Goal: Information Seeking & Learning: Understand process/instructions

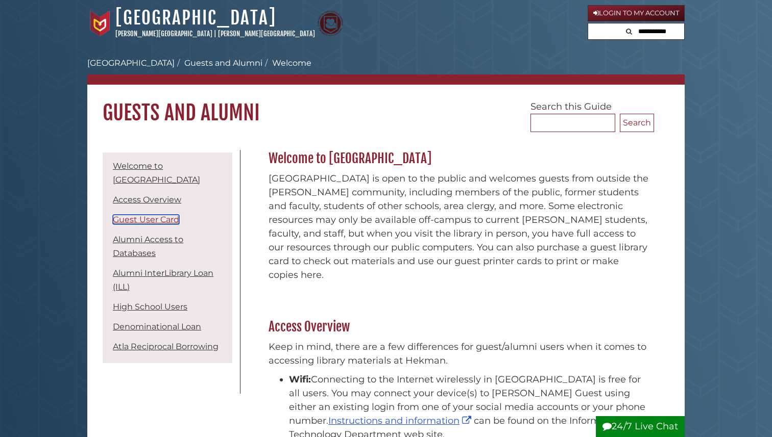
click at [167, 221] on link "Guest User Card" at bounding box center [146, 220] width 66 height 10
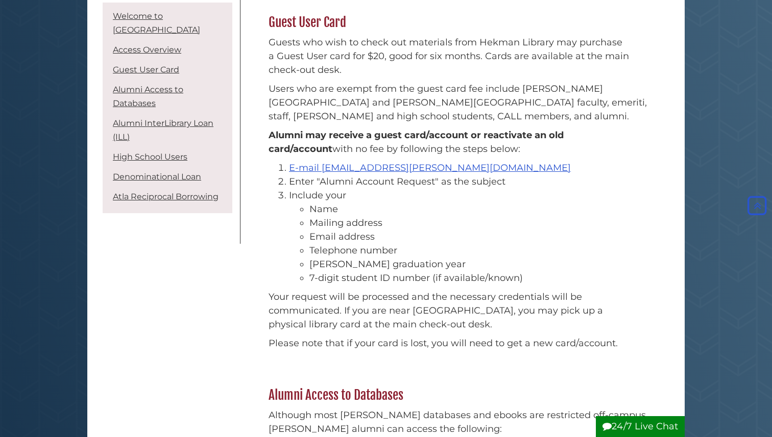
click at [144, 96] on li "Alumni Access to Databases" at bounding box center [167, 97] width 125 height 32
click at [145, 92] on link "Alumni Access to Databases" at bounding box center [148, 96] width 70 height 23
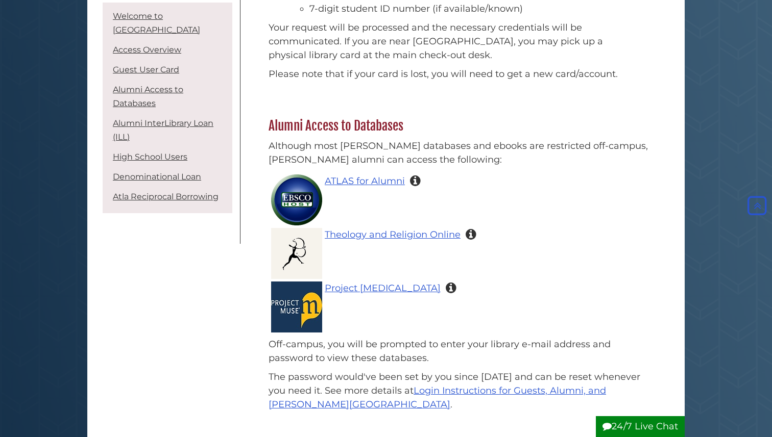
scroll to position [963, 0]
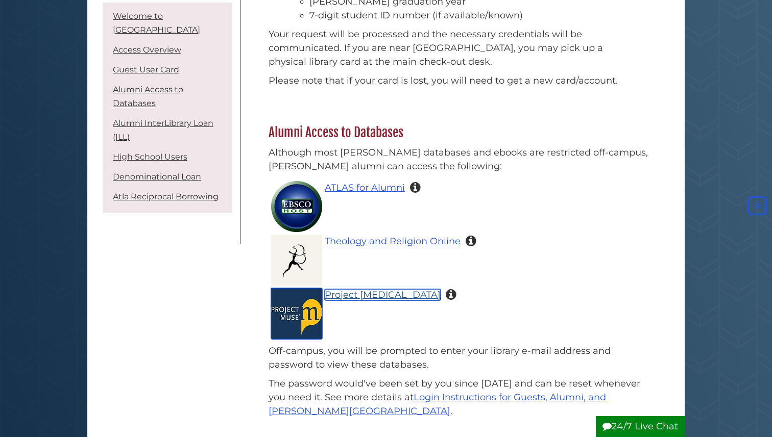
click at [351, 289] on link "Project Muse" at bounding box center [383, 294] width 116 height 11
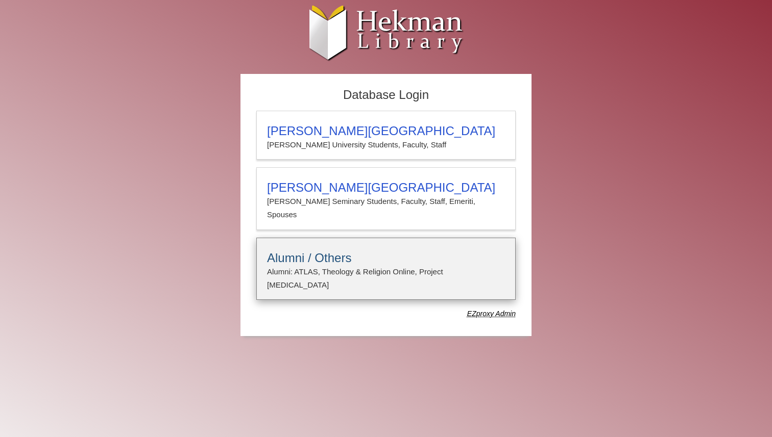
click at [326, 265] on p "Alumni: ATLAS, Theology & Religion Online, Project [MEDICAL_DATA]" at bounding box center [386, 278] width 238 height 27
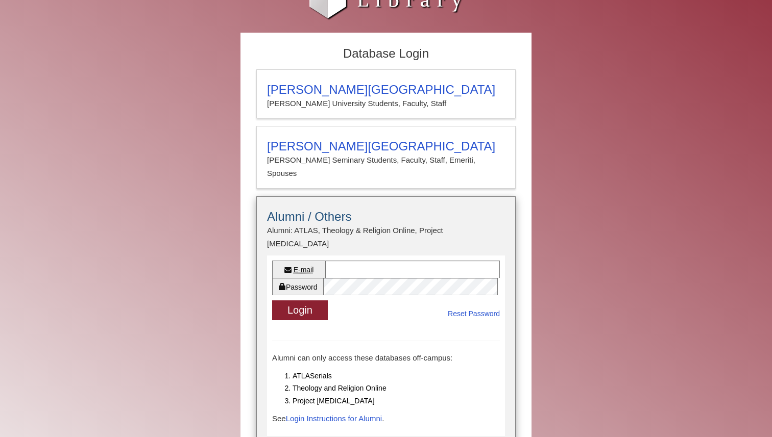
scroll to position [72, 0]
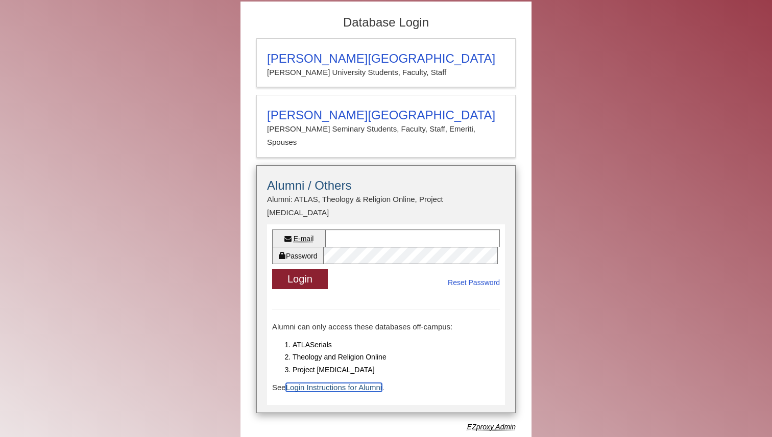
click at [372, 383] on link "Login Instructions for Alumni" at bounding box center [334, 387] width 96 height 9
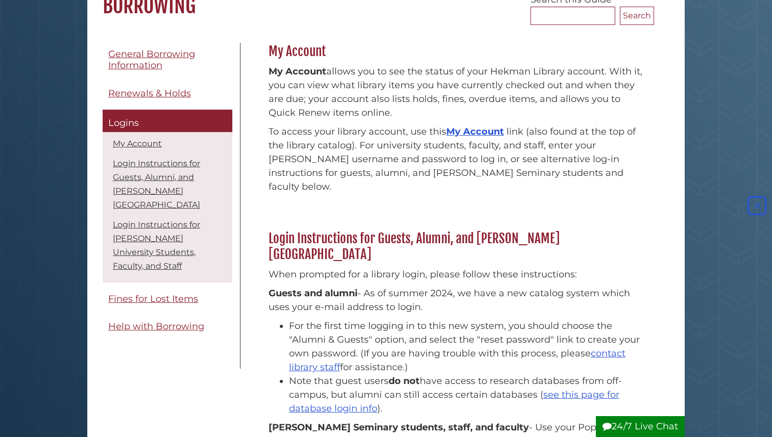
scroll to position [63, 0]
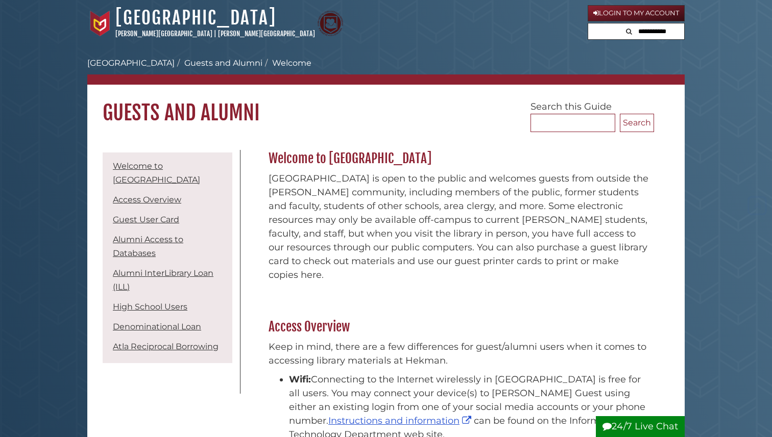
scroll to position [963, 0]
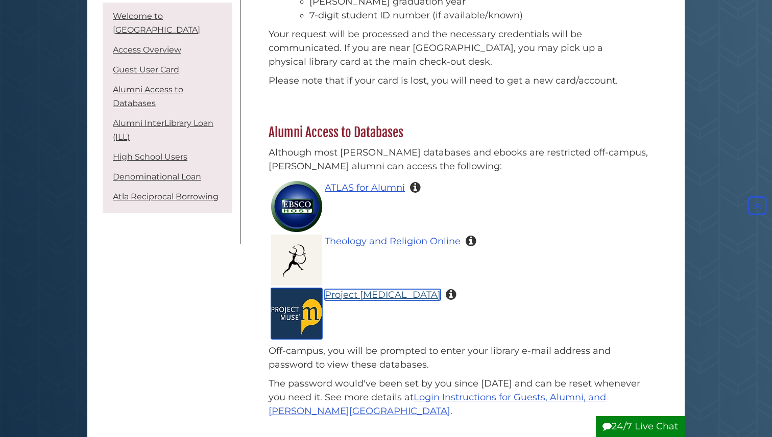
click at [371, 289] on link "Project Muse" at bounding box center [383, 294] width 116 height 11
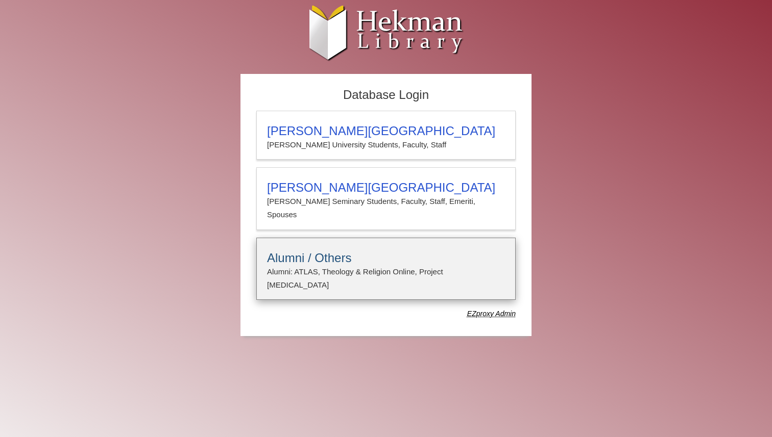
click at [333, 265] on p "Alumni: ATLAS, Theology & Religion Online, Project [MEDICAL_DATA]" at bounding box center [386, 278] width 238 height 27
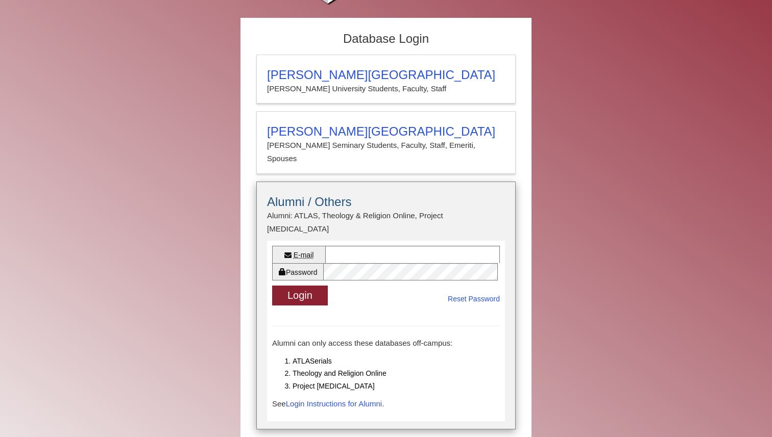
scroll to position [72, 0]
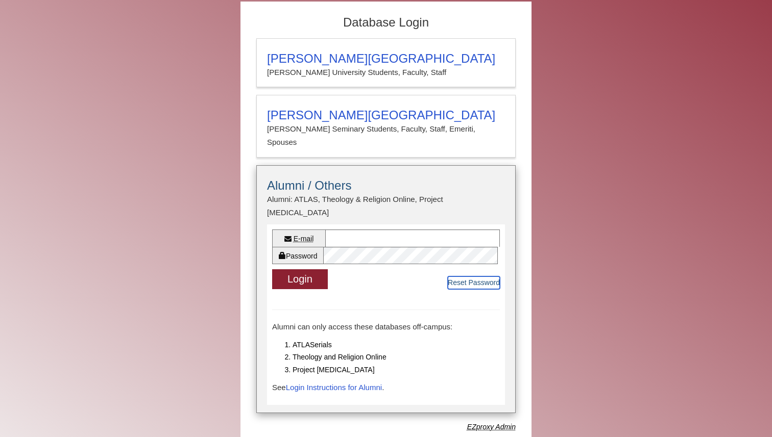
click at [483, 277] on link "Reset Password" at bounding box center [474, 283] width 52 height 13
